Goal: Navigation & Orientation: Go to known website

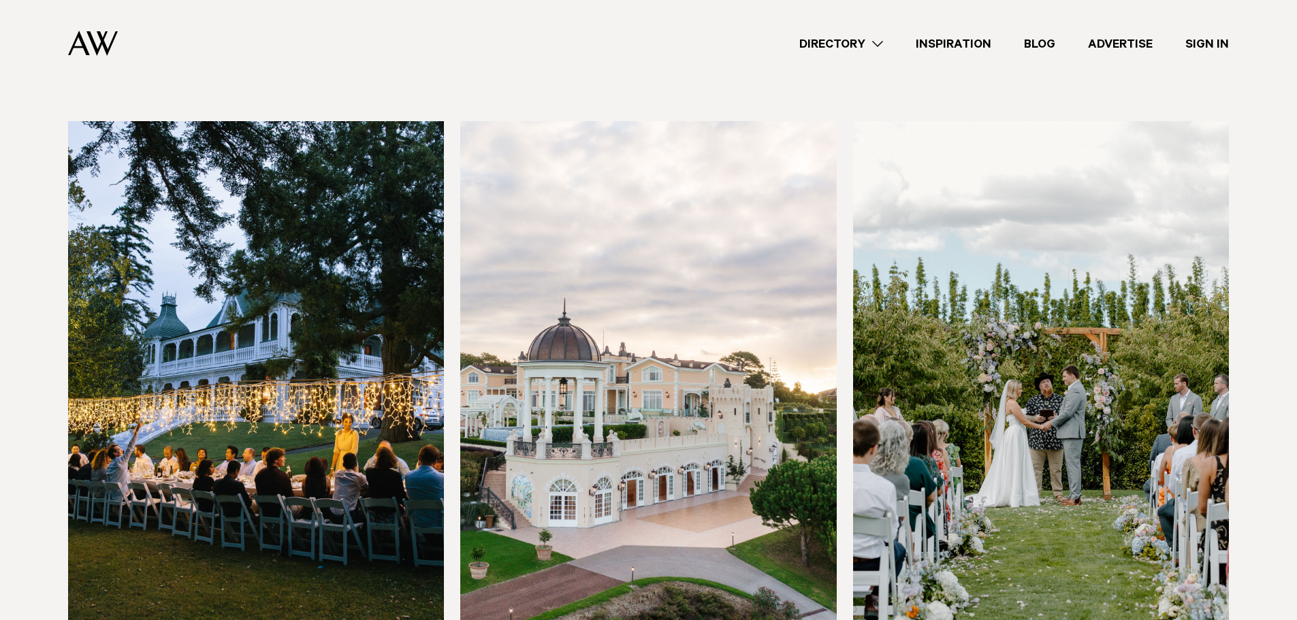
scroll to position [1021, 0]
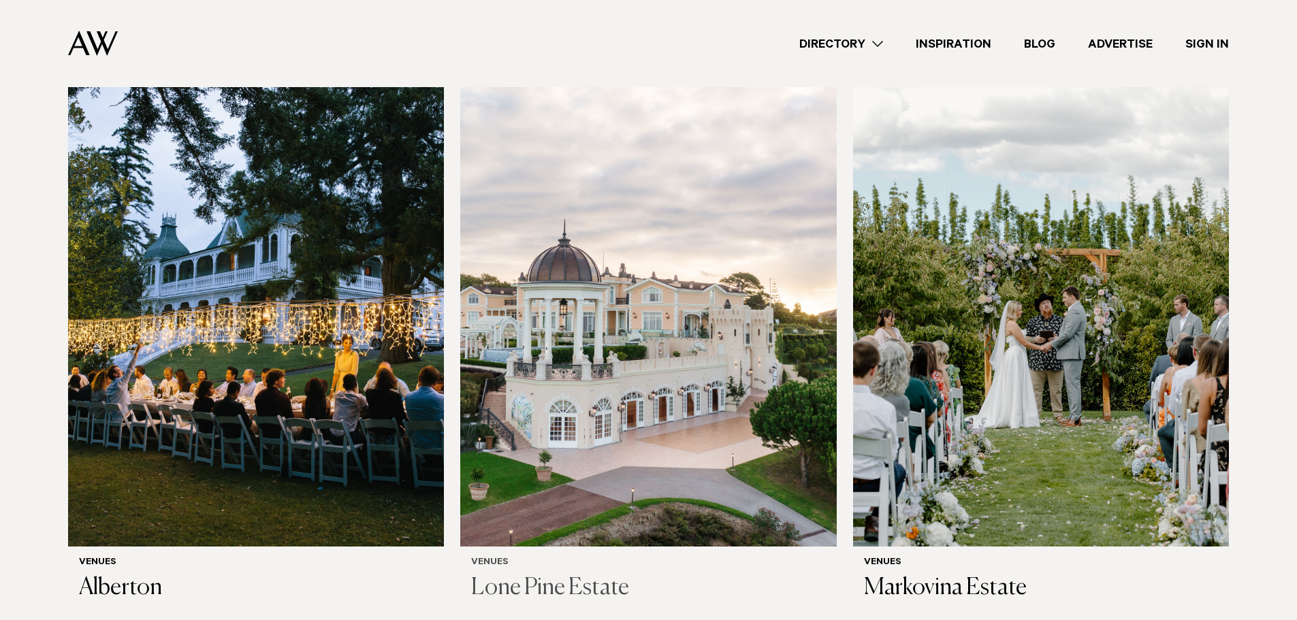
click at [596, 257] on img at bounding box center [648, 294] width 376 height 505
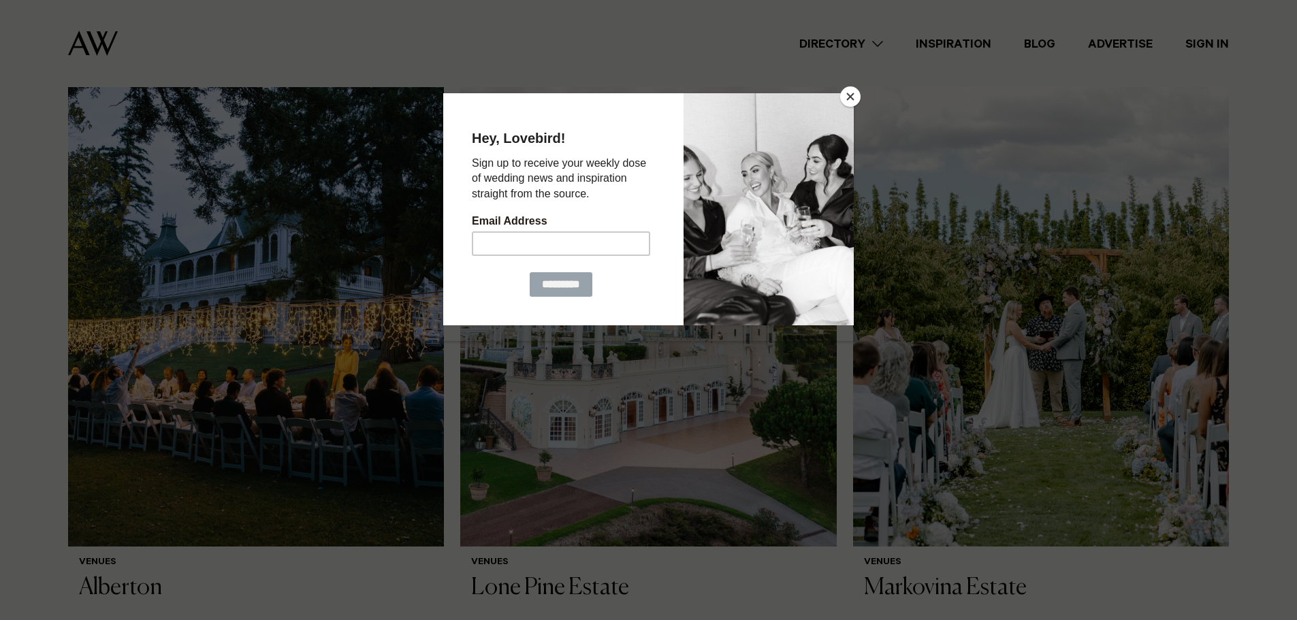
click at [849, 93] on button "Close" at bounding box center [850, 96] width 20 height 20
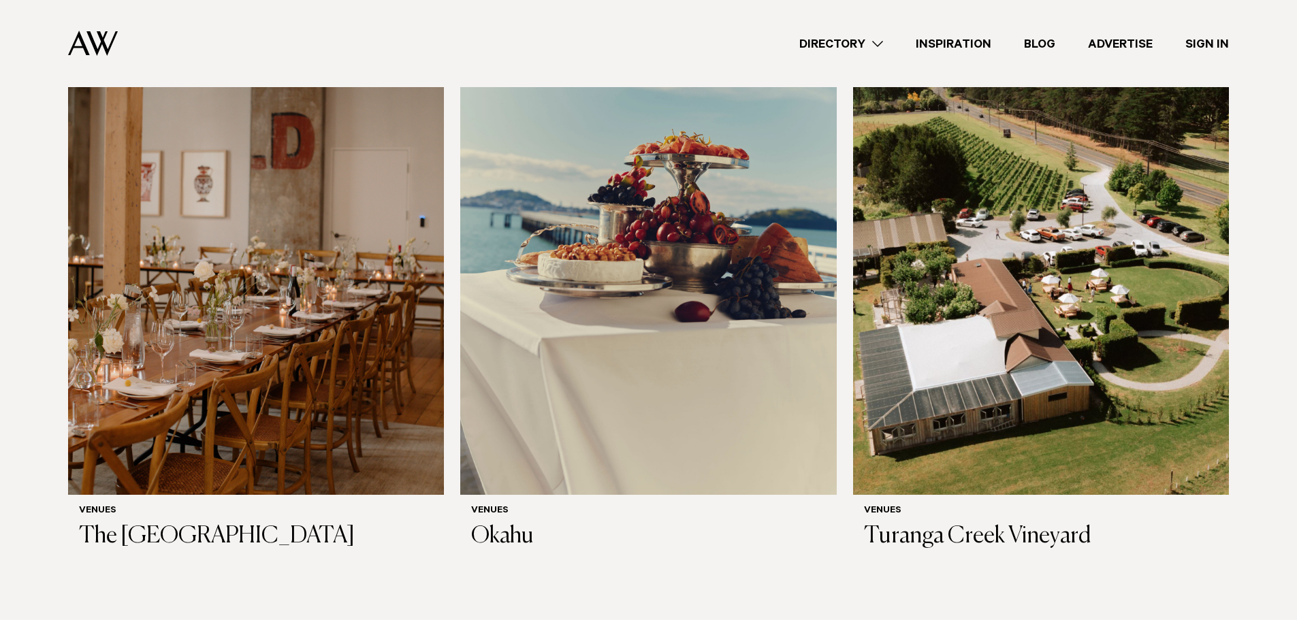
scroll to position [9056, 0]
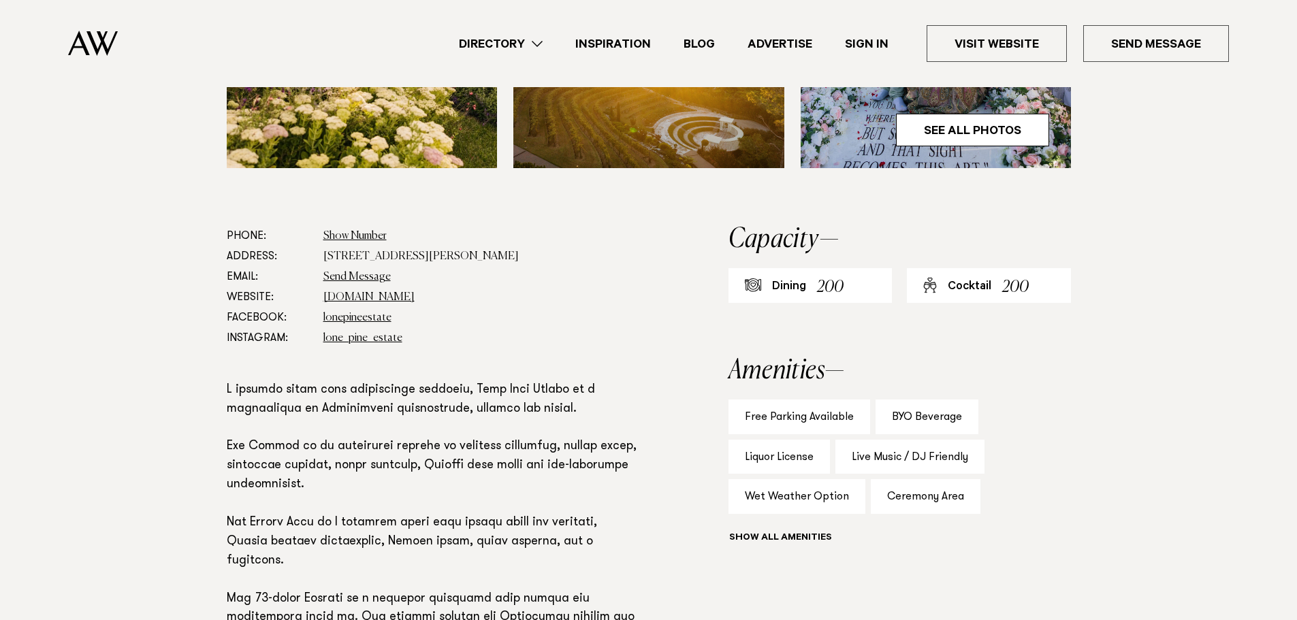
scroll to position [681, 0]
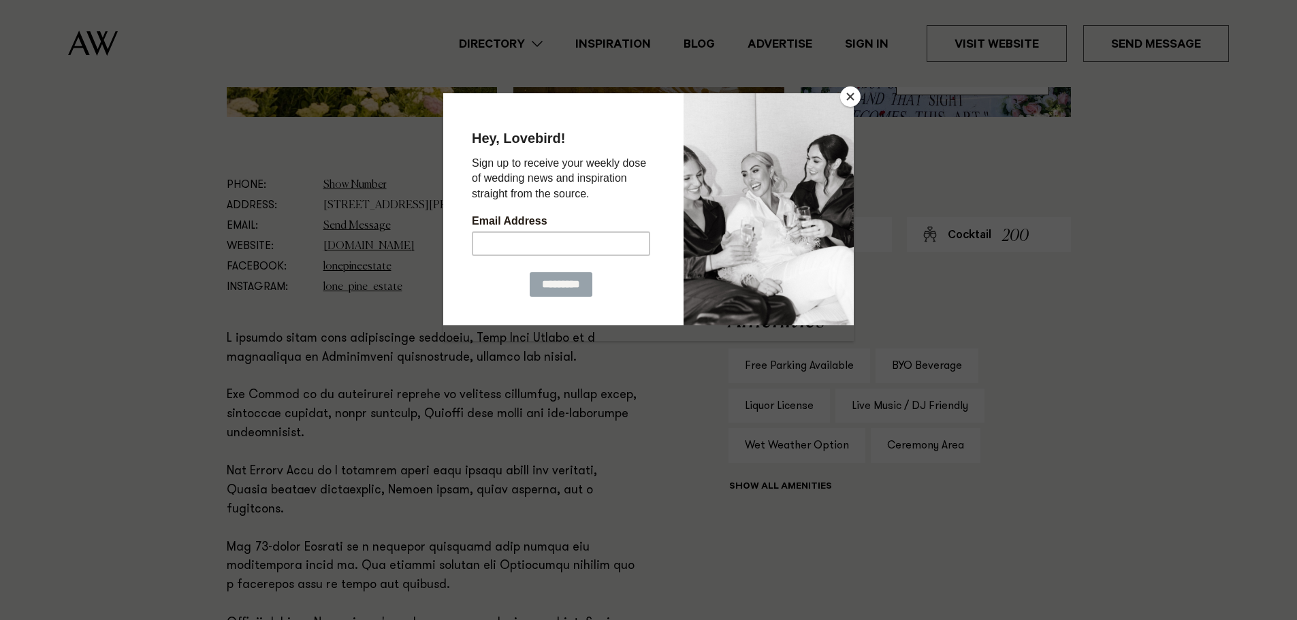
click at [846, 93] on button "Close" at bounding box center [850, 96] width 20 height 20
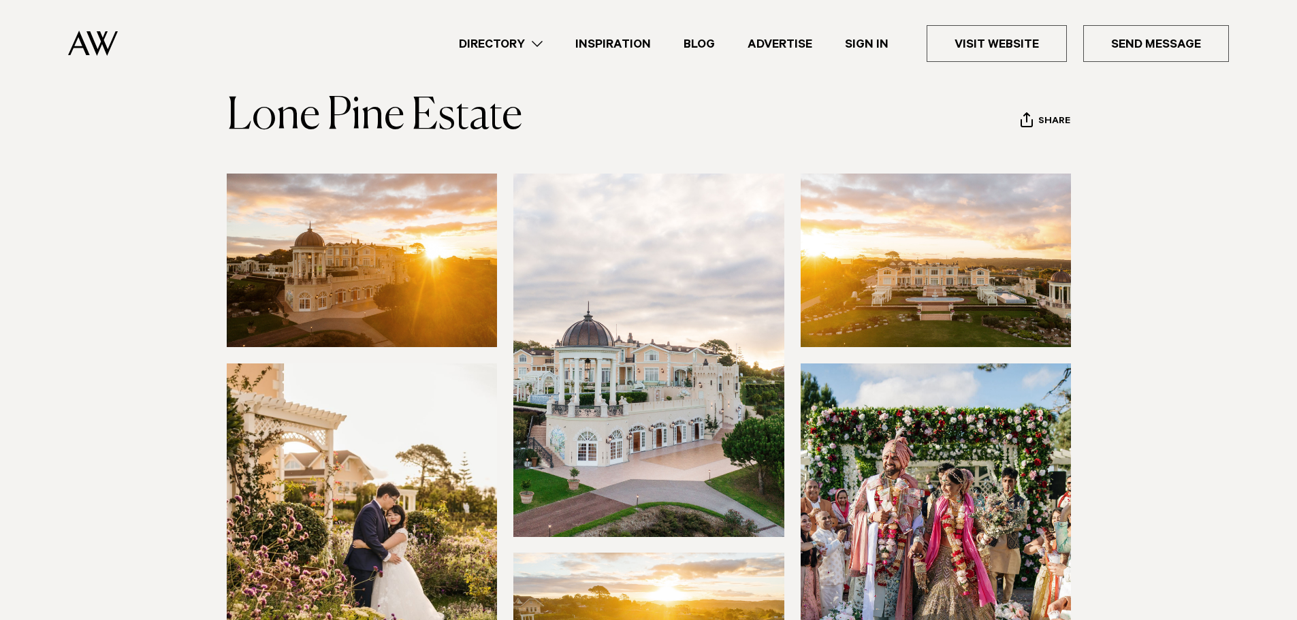
scroll to position [68, 0]
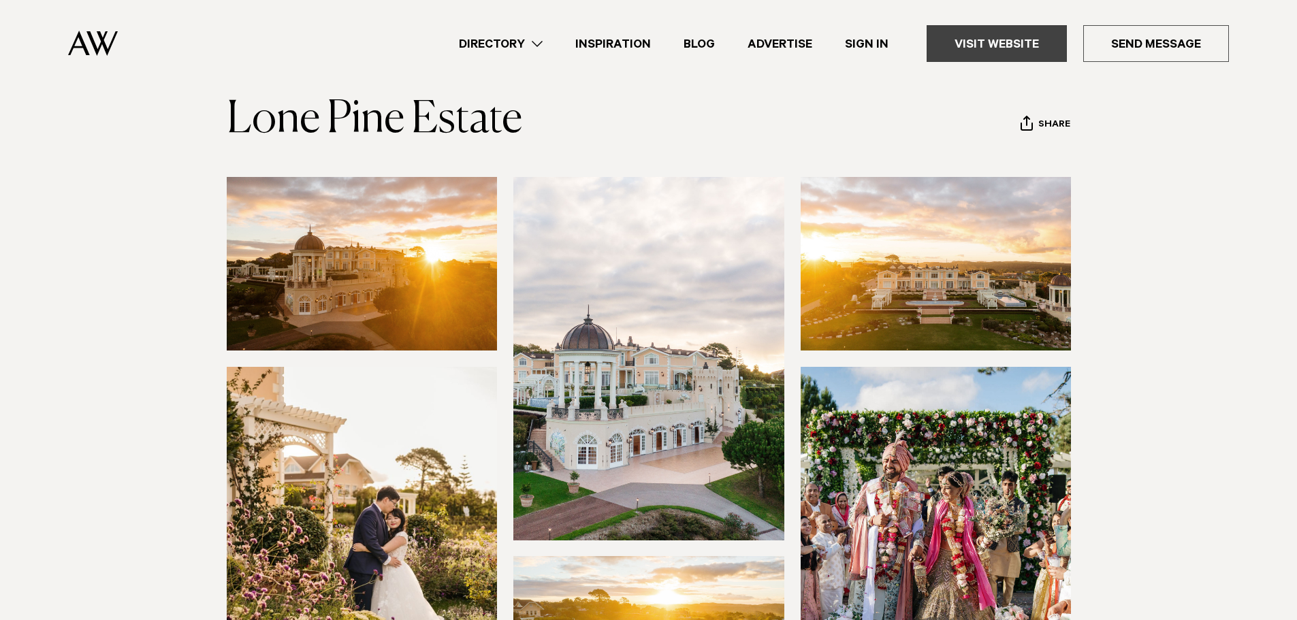
click at [965, 34] on link "Visit Website" at bounding box center [997, 43] width 140 height 37
